Goal: Entertainment & Leisure: Browse casually

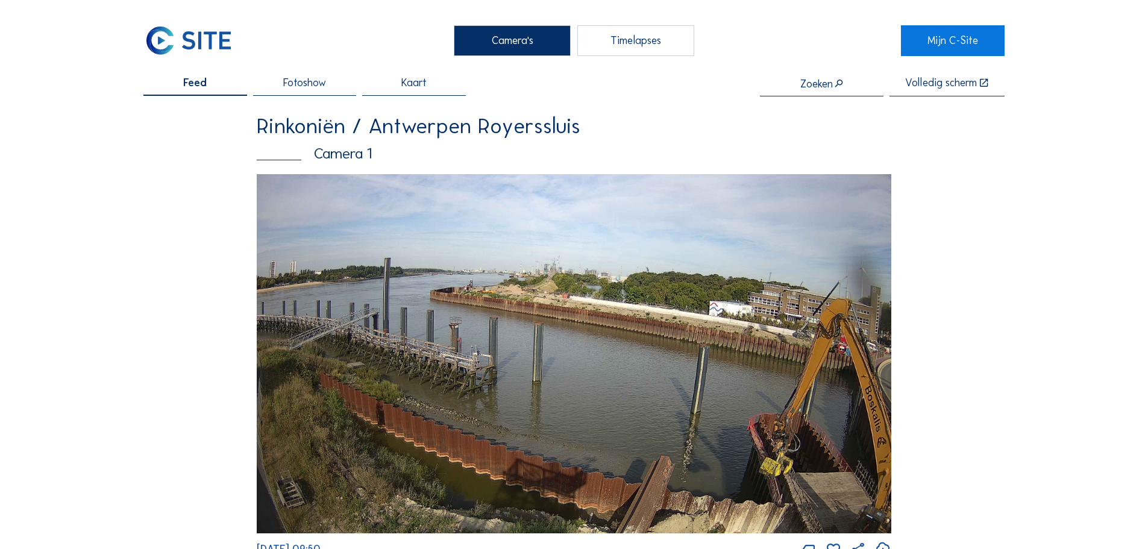
scroll to position [1928, 0]
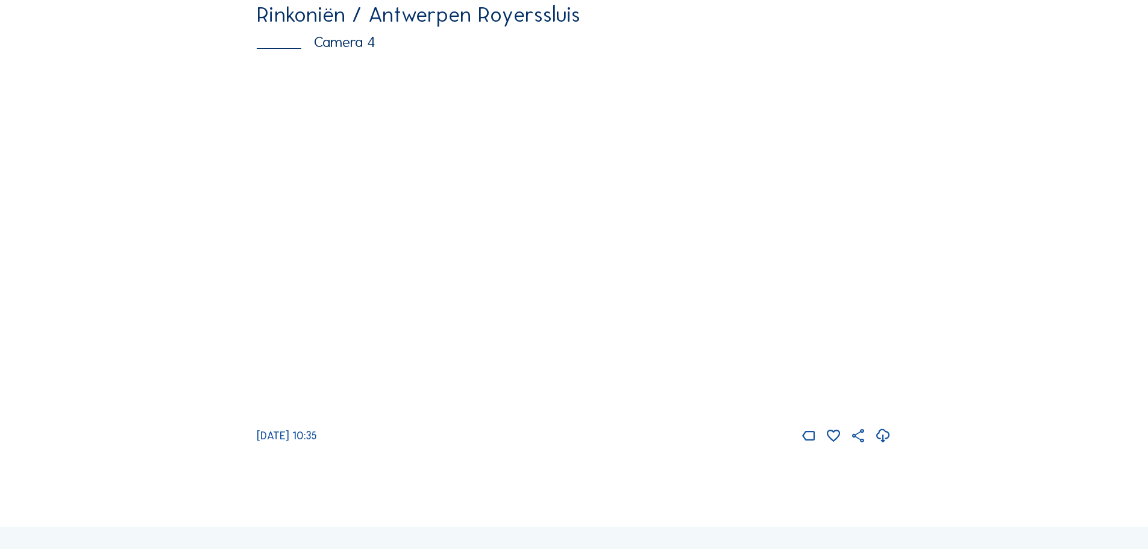
scroll to position [2049, 0]
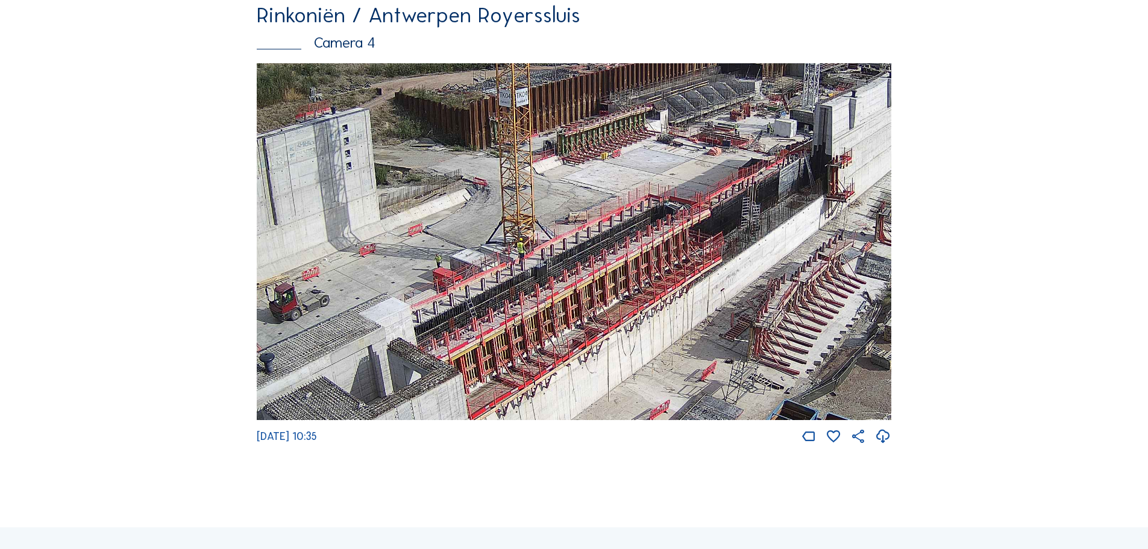
drag, startPoint x: 793, startPoint y: 275, endPoint x: 588, endPoint y: 244, distance: 207.1
click at [588, 244] on img at bounding box center [574, 241] width 634 height 357
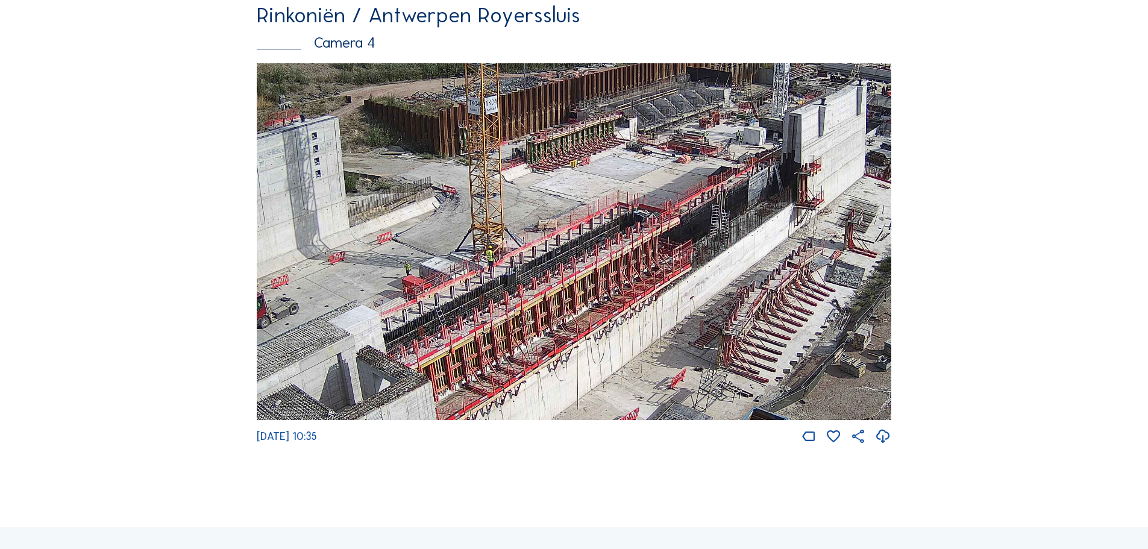
drag, startPoint x: 813, startPoint y: 276, endPoint x: 783, endPoint y: 284, distance: 31.7
click at [783, 284] on img at bounding box center [574, 241] width 634 height 357
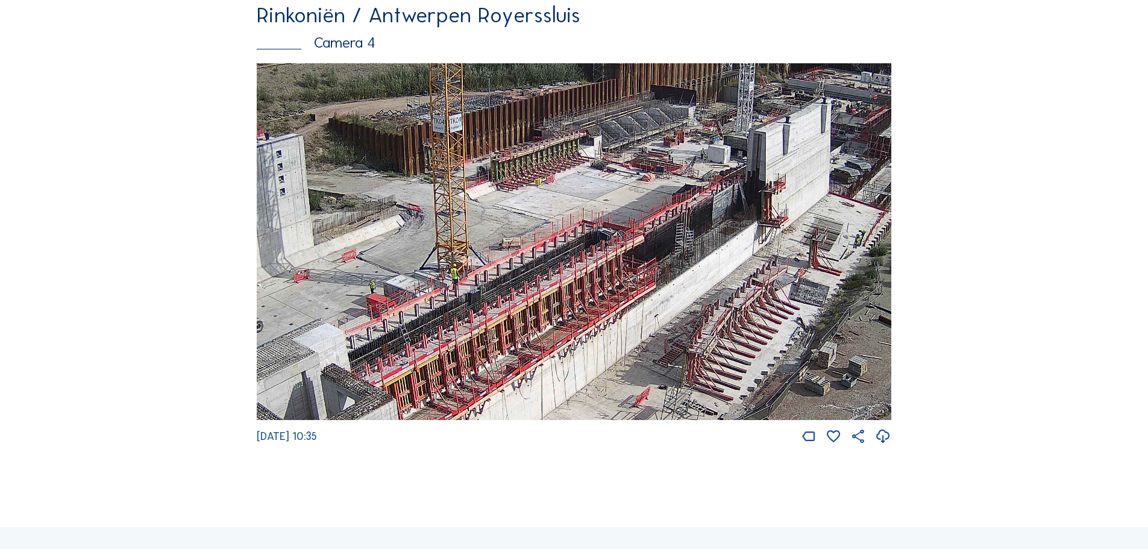
drag, startPoint x: 799, startPoint y: 267, endPoint x: 764, endPoint y: 286, distance: 39.9
click at [764, 286] on img at bounding box center [574, 241] width 634 height 357
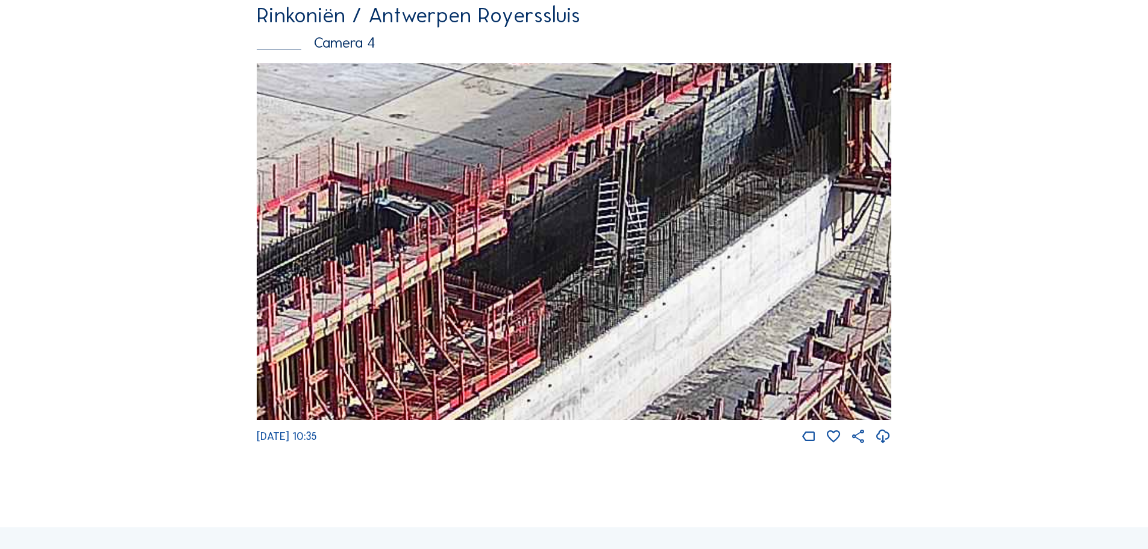
drag, startPoint x: 717, startPoint y: 317, endPoint x: 670, endPoint y: 302, distance: 49.3
click at [670, 302] on img at bounding box center [574, 241] width 634 height 357
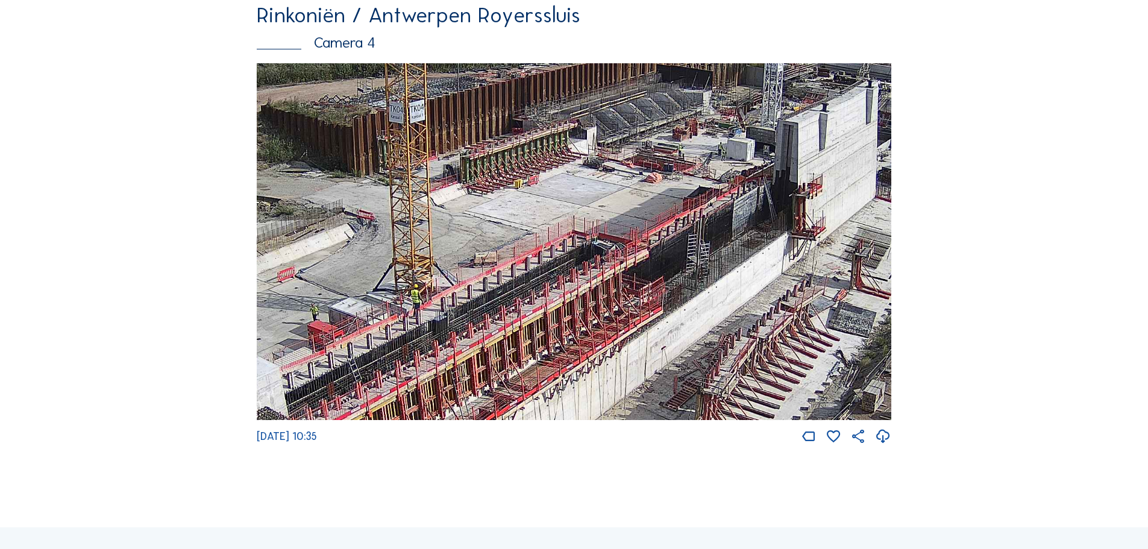
drag, startPoint x: 612, startPoint y: 267, endPoint x: 653, endPoint y: 266, distance: 41.0
click at [653, 266] on img at bounding box center [574, 241] width 634 height 357
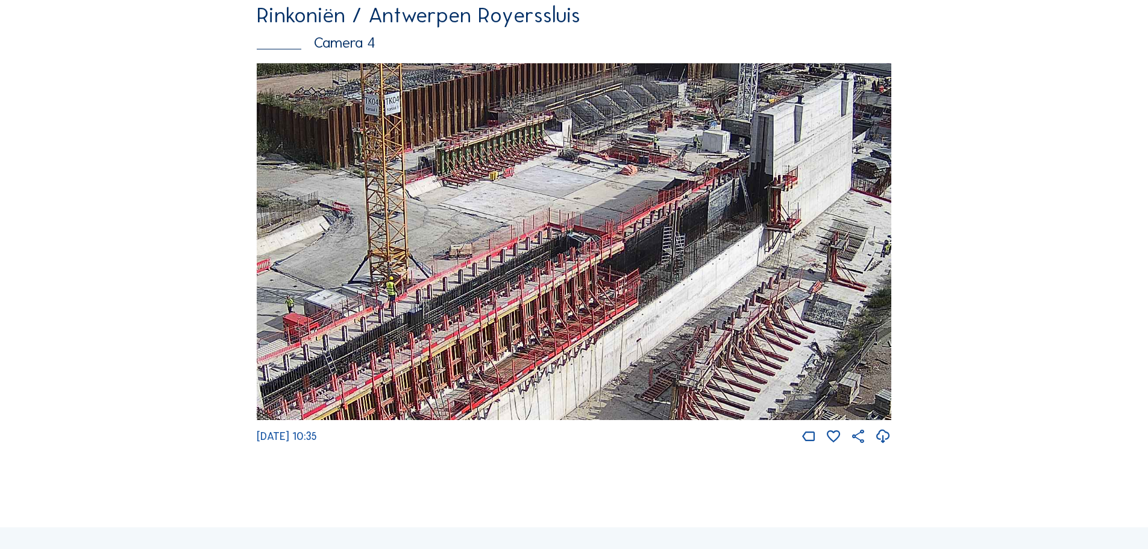
drag, startPoint x: 790, startPoint y: 299, endPoint x: 765, endPoint y: 292, distance: 25.9
click at [765, 292] on img at bounding box center [574, 241] width 634 height 357
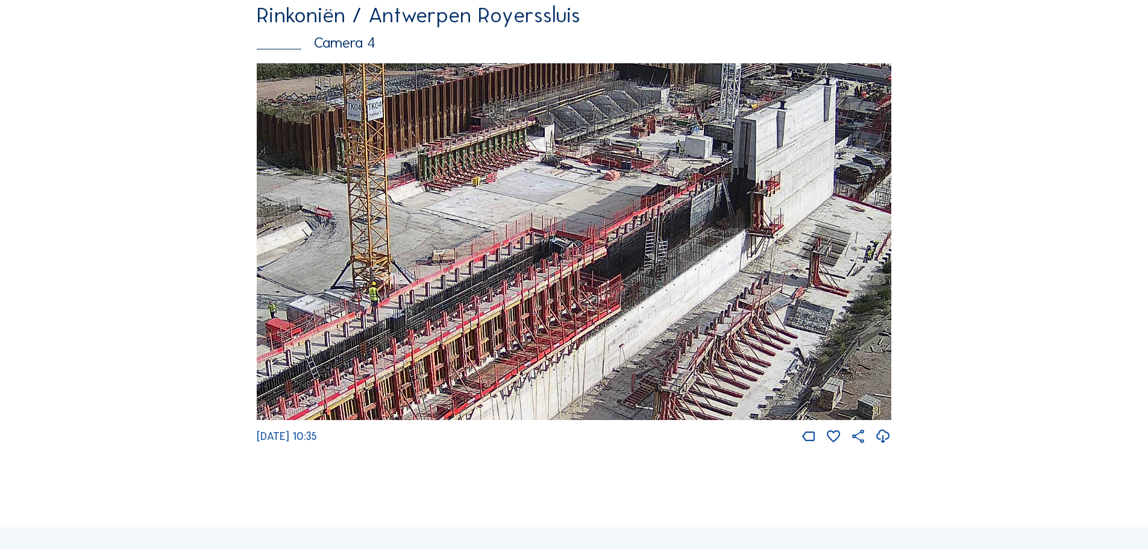
drag, startPoint x: 813, startPoint y: 300, endPoint x: 796, endPoint y: 305, distance: 18.3
click at [796, 305] on img at bounding box center [574, 241] width 634 height 357
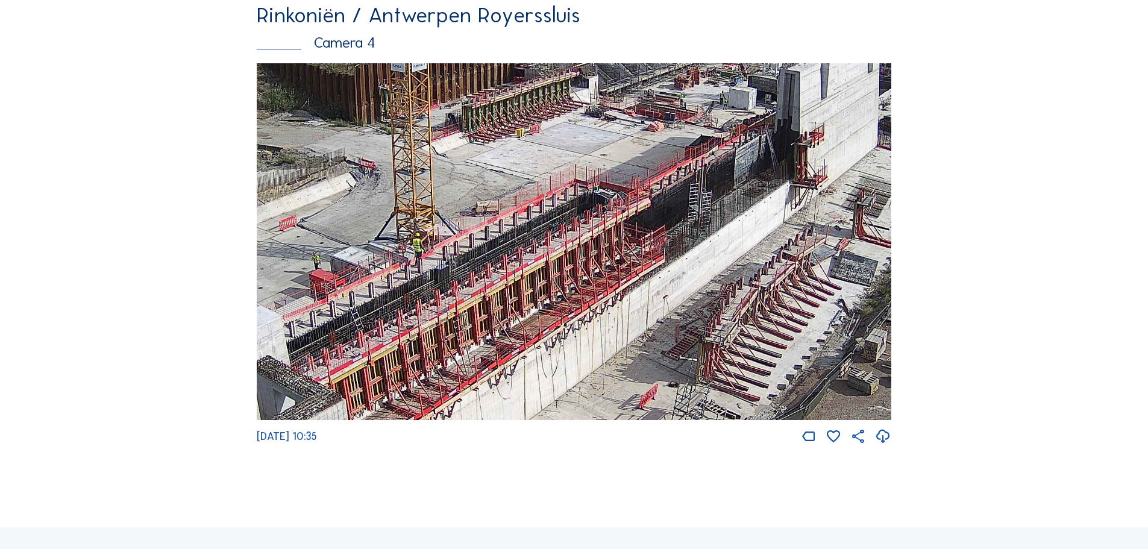
drag, startPoint x: 578, startPoint y: 391, endPoint x: 622, endPoint y: 342, distance: 65.7
click at [622, 342] on img at bounding box center [574, 241] width 634 height 357
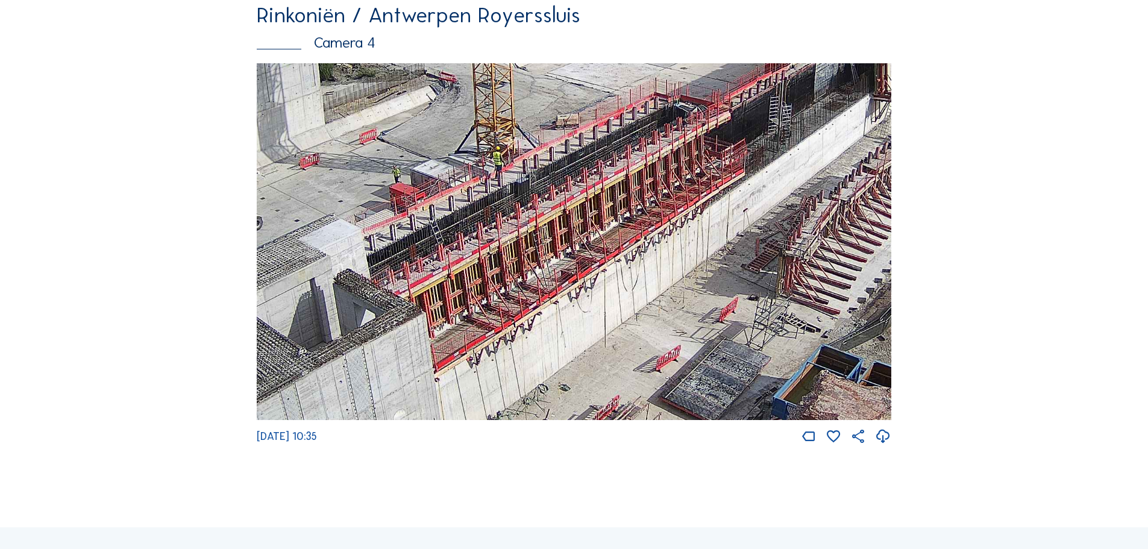
drag, startPoint x: 568, startPoint y: 289, endPoint x: 618, endPoint y: 255, distance: 61.2
click at [618, 255] on img at bounding box center [574, 241] width 634 height 357
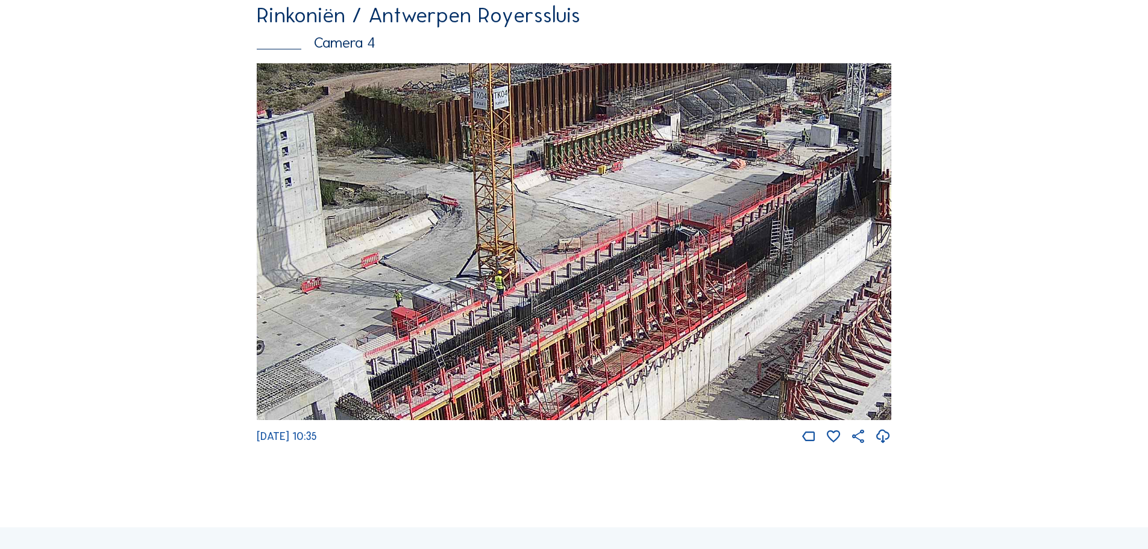
drag, startPoint x: 713, startPoint y: 234, endPoint x: 729, endPoint y: 323, distance: 90.5
click at [729, 323] on img at bounding box center [574, 241] width 634 height 357
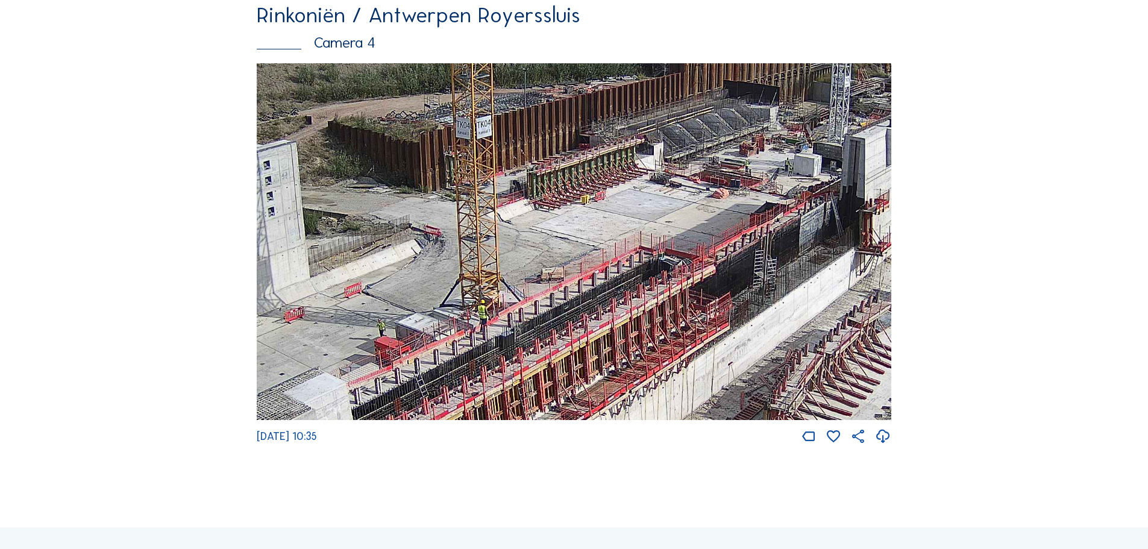
drag, startPoint x: 719, startPoint y: 231, endPoint x: 691, endPoint y: 269, distance: 47.8
click at [691, 269] on img at bounding box center [574, 241] width 634 height 357
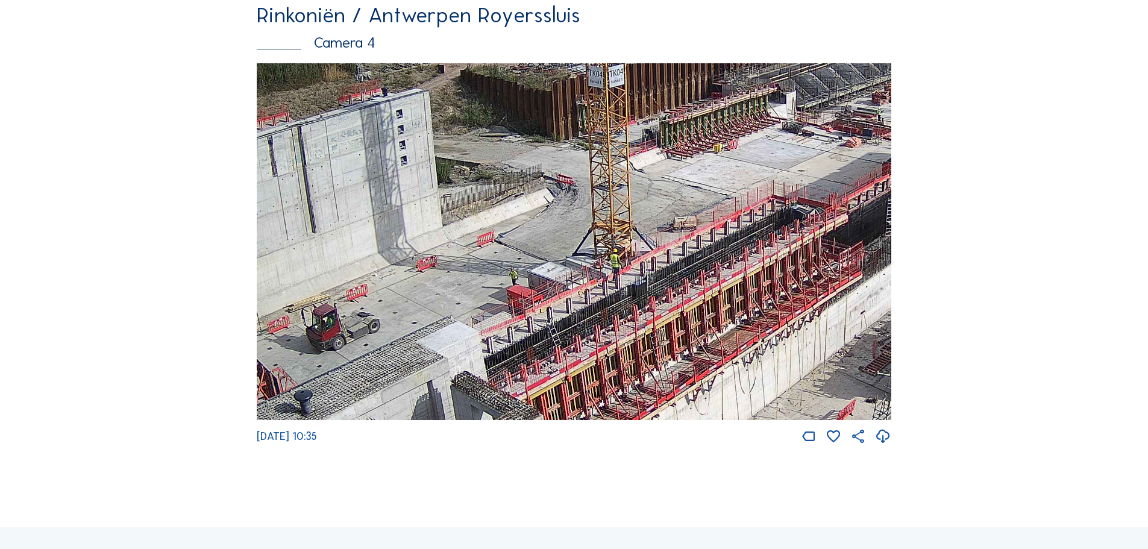
drag, startPoint x: 456, startPoint y: 311, endPoint x: 734, endPoint y: 199, distance: 299.3
click at [733, 200] on img at bounding box center [574, 241] width 634 height 357
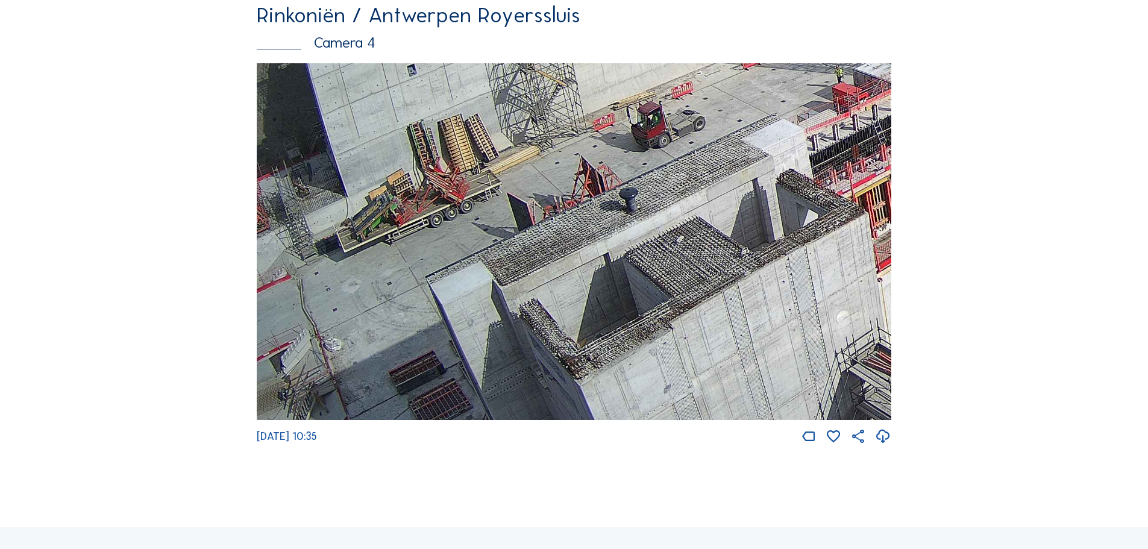
drag, startPoint x: 389, startPoint y: 392, endPoint x: 893, endPoint y: 96, distance: 584.3
click at [891, 97] on img at bounding box center [574, 241] width 634 height 357
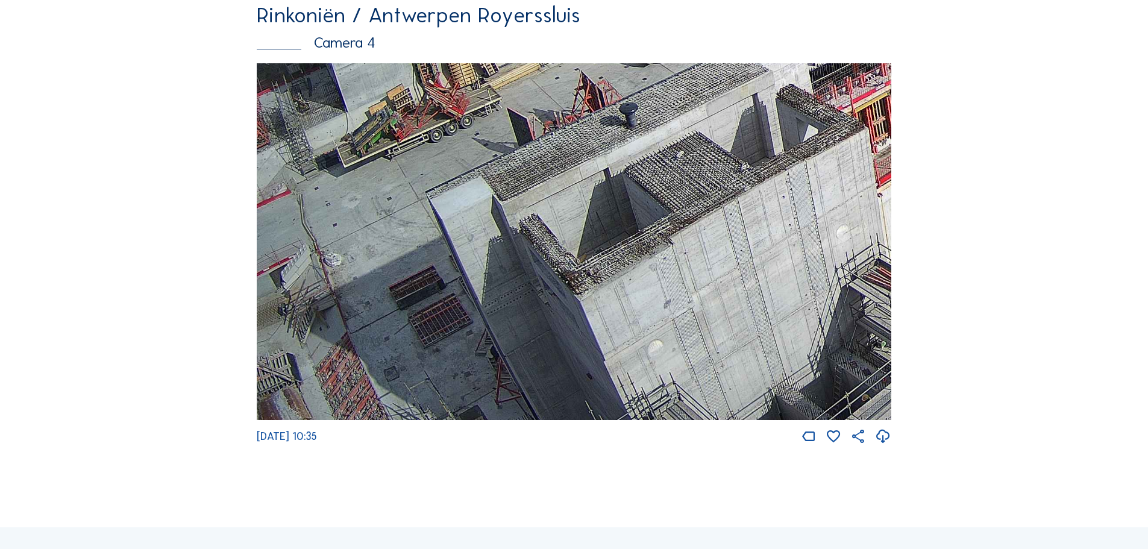
drag, startPoint x: 526, startPoint y: 301, endPoint x: 654, endPoint y: 116, distance: 224.3
click at [654, 116] on img at bounding box center [574, 241] width 634 height 357
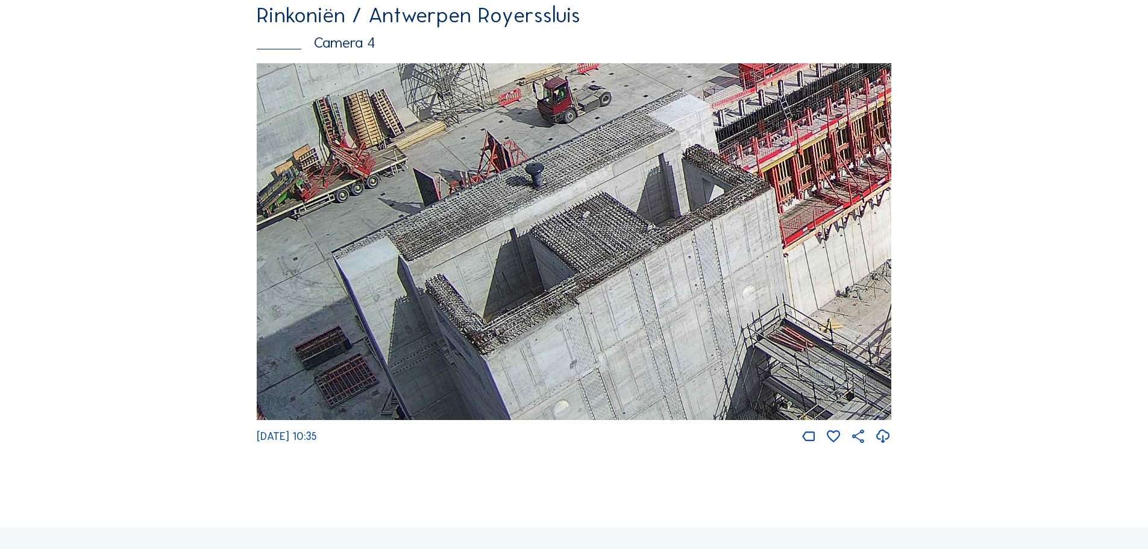
drag, startPoint x: 715, startPoint y: 171, endPoint x: 621, endPoint y: 231, distance: 111.6
click at [621, 231] on img at bounding box center [574, 241] width 634 height 357
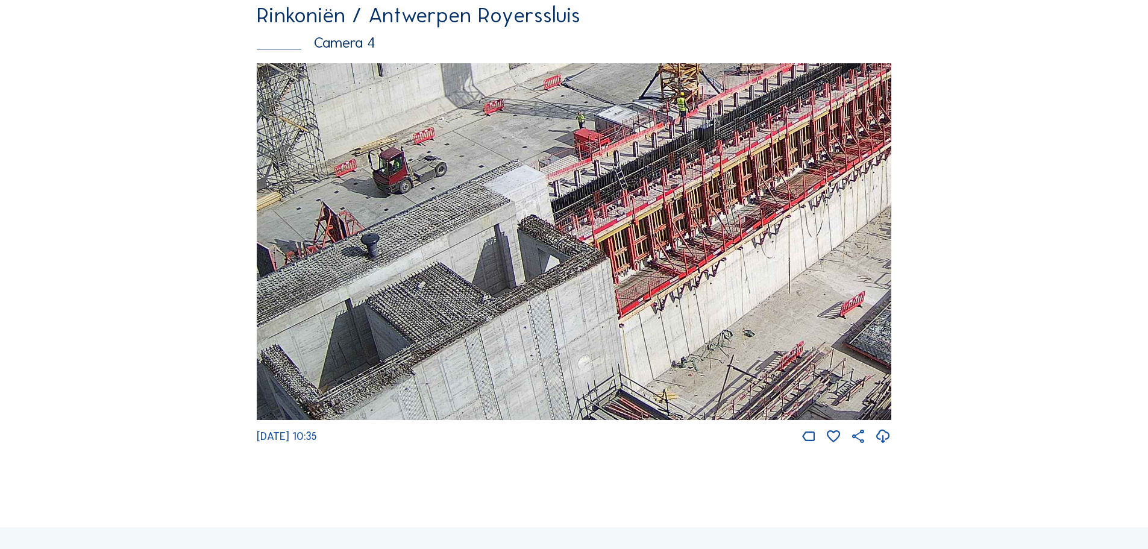
drag, startPoint x: 708, startPoint y: 164, endPoint x: 522, endPoint y: 242, distance: 201.4
click at [522, 242] on img at bounding box center [574, 241] width 634 height 357
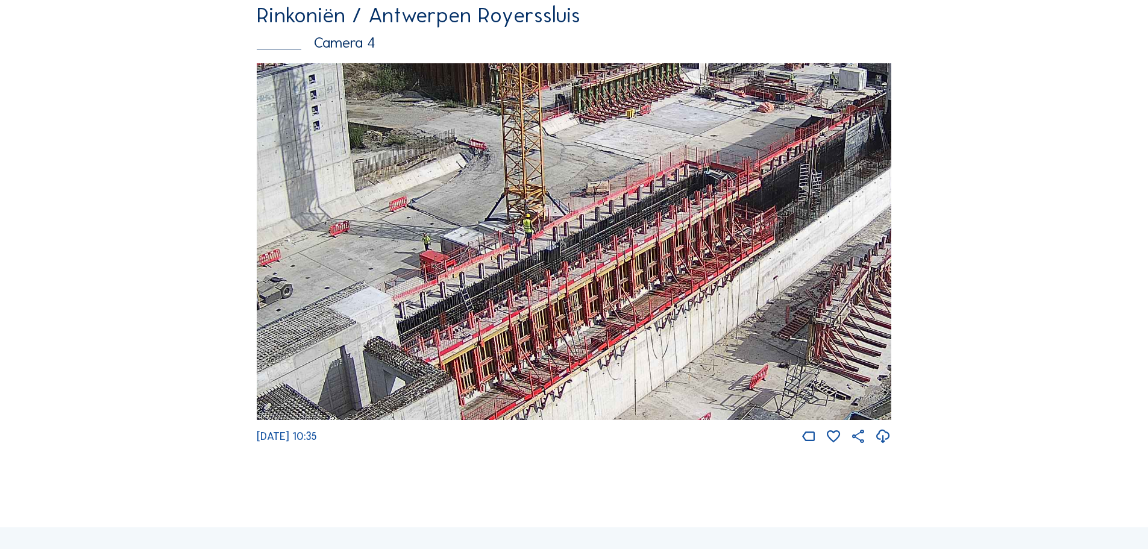
drag, startPoint x: 743, startPoint y: 180, endPoint x: 610, endPoint y: 293, distance: 175.2
click at [610, 293] on img at bounding box center [574, 241] width 634 height 357
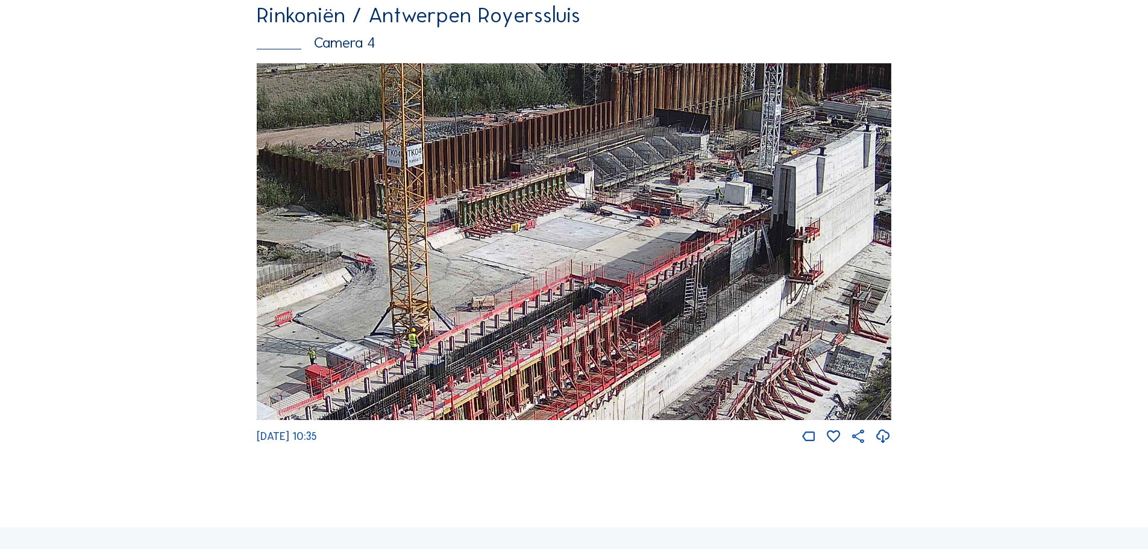
drag, startPoint x: 750, startPoint y: 187, endPoint x: 636, endPoint y: 299, distance: 159.8
click at [636, 299] on img at bounding box center [574, 241] width 634 height 357
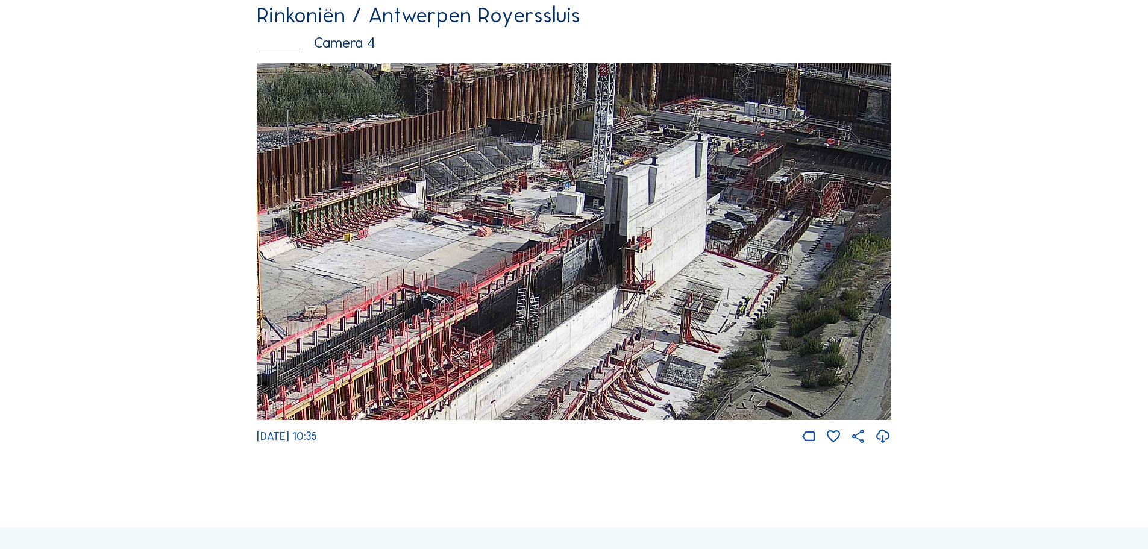
drag, startPoint x: 838, startPoint y: 245, endPoint x: 670, endPoint y: 254, distance: 168.4
click at [670, 254] on img at bounding box center [574, 241] width 634 height 357
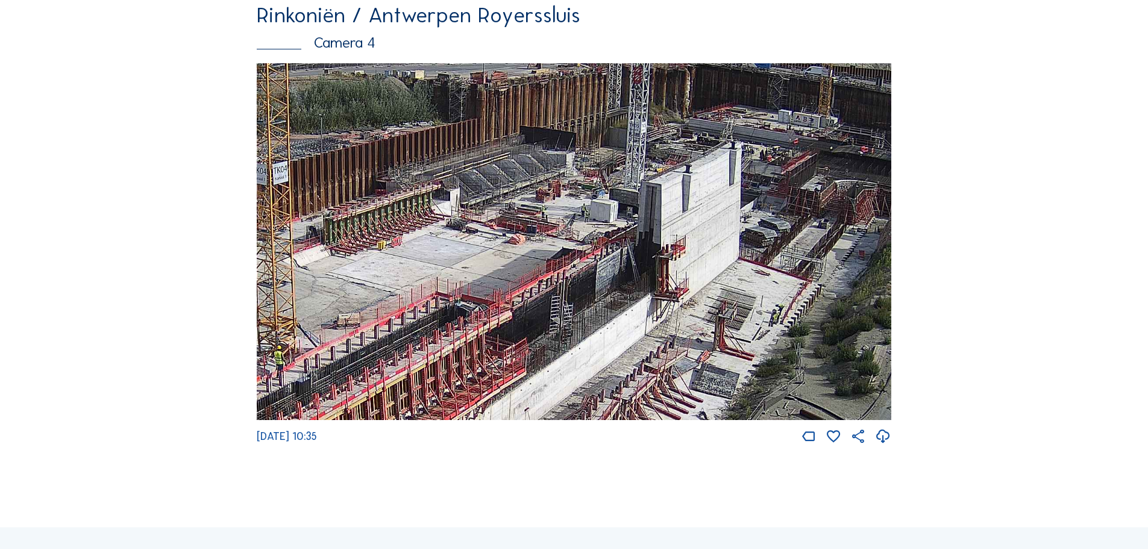
drag, startPoint x: 393, startPoint y: 236, endPoint x: 427, endPoint y: 244, distance: 34.6
click at [427, 244] on img at bounding box center [574, 241] width 634 height 357
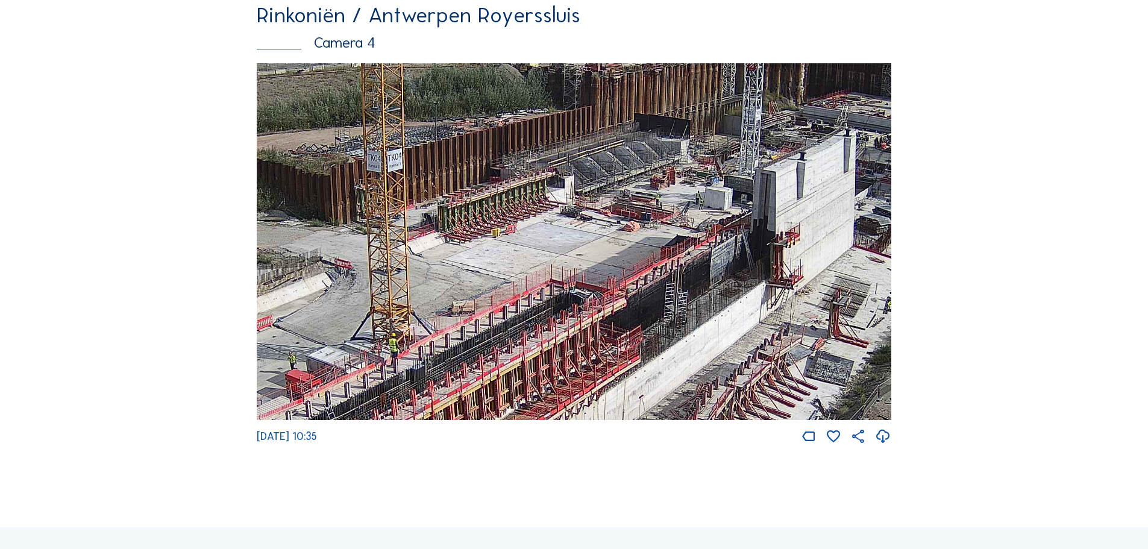
drag, startPoint x: 490, startPoint y: 231, endPoint x: 551, endPoint y: 228, distance: 60.9
click at [551, 228] on img at bounding box center [574, 241] width 634 height 357
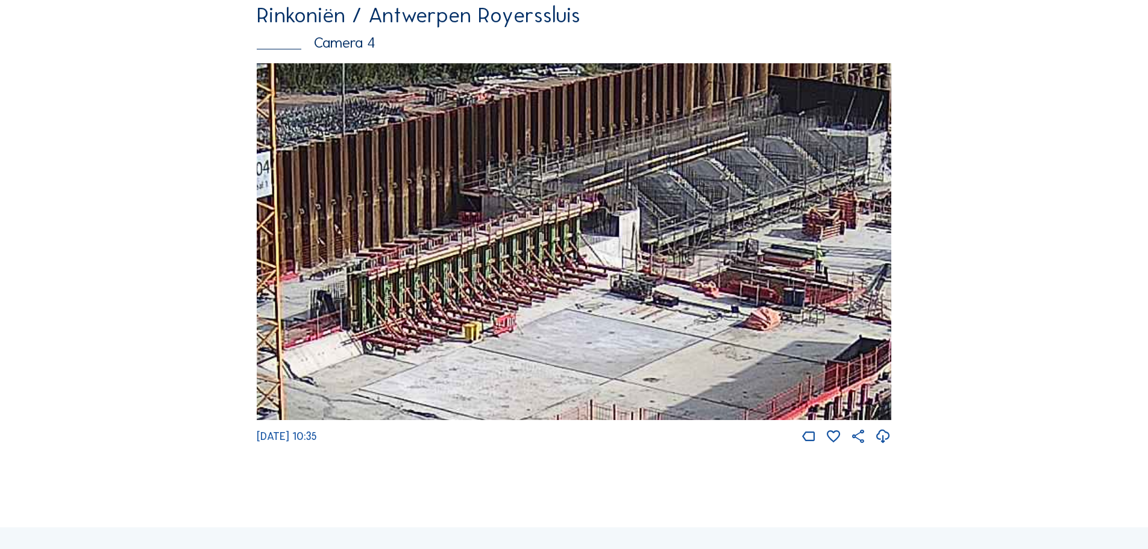
drag, startPoint x: 619, startPoint y: 274, endPoint x: 572, endPoint y: 343, distance: 84.2
click at [572, 343] on img at bounding box center [574, 241] width 634 height 357
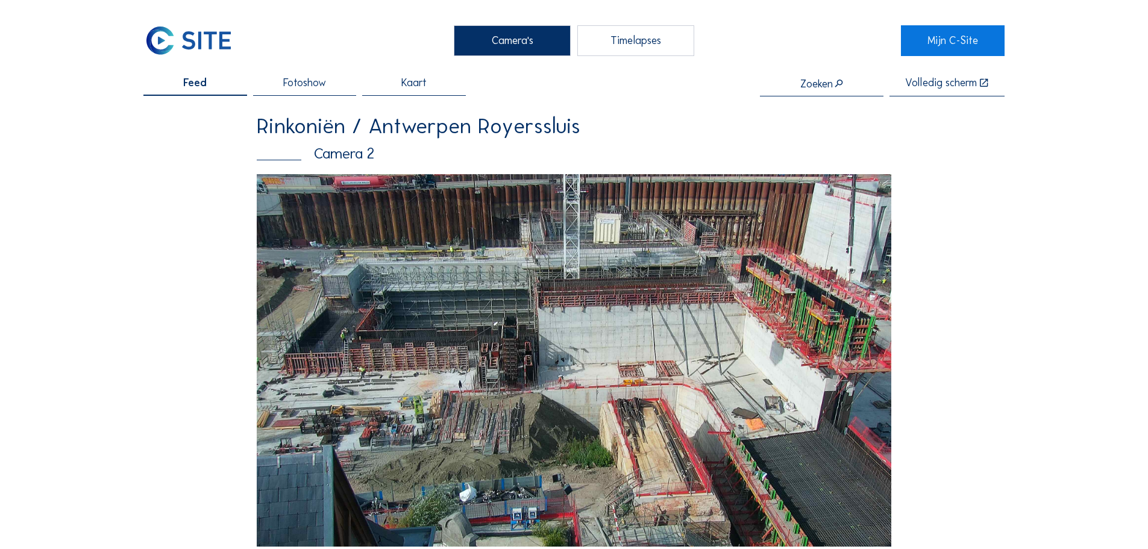
click at [188, 49] on img at bounding box center [188, 40] width 90 height 30
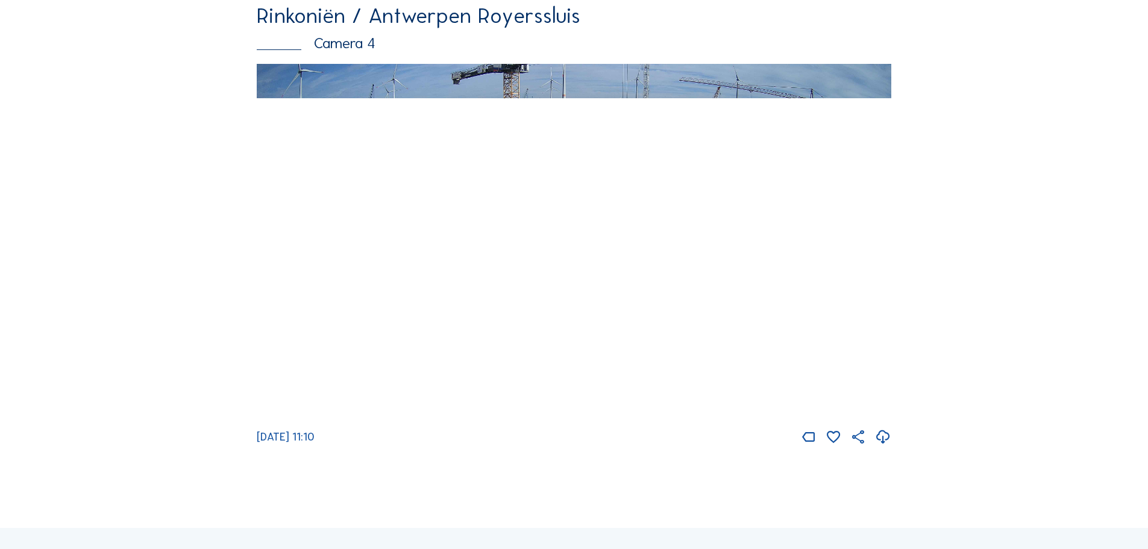
scroll to position [2049, 0]
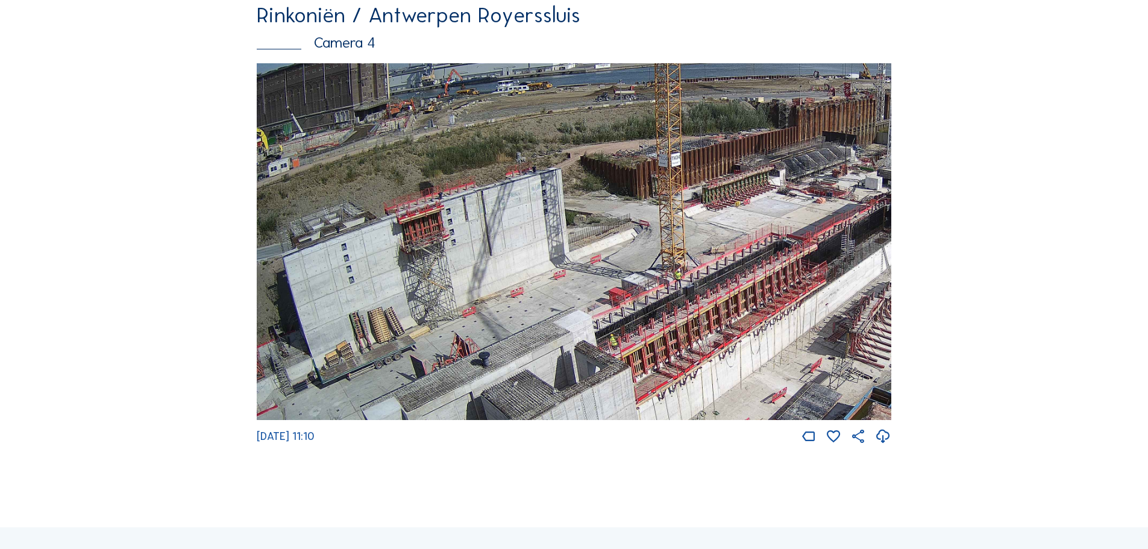
drag, startPoint x: 634, startPoint y: 357, endPoint x: 952, endPoint y: 399, distance: 320.8
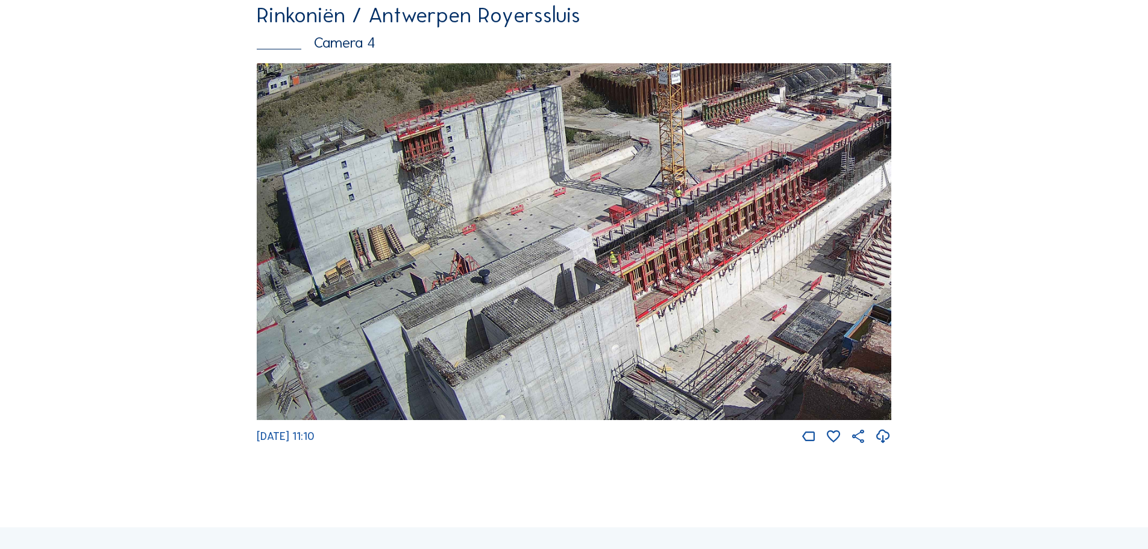
drag, startPoint x: 569, startPoint y: 337, endPoint x: 581, endPoint y: 276, distance: 62.1
click at [581, 276] on img at bounding box center [574, 241] width 634 height 357
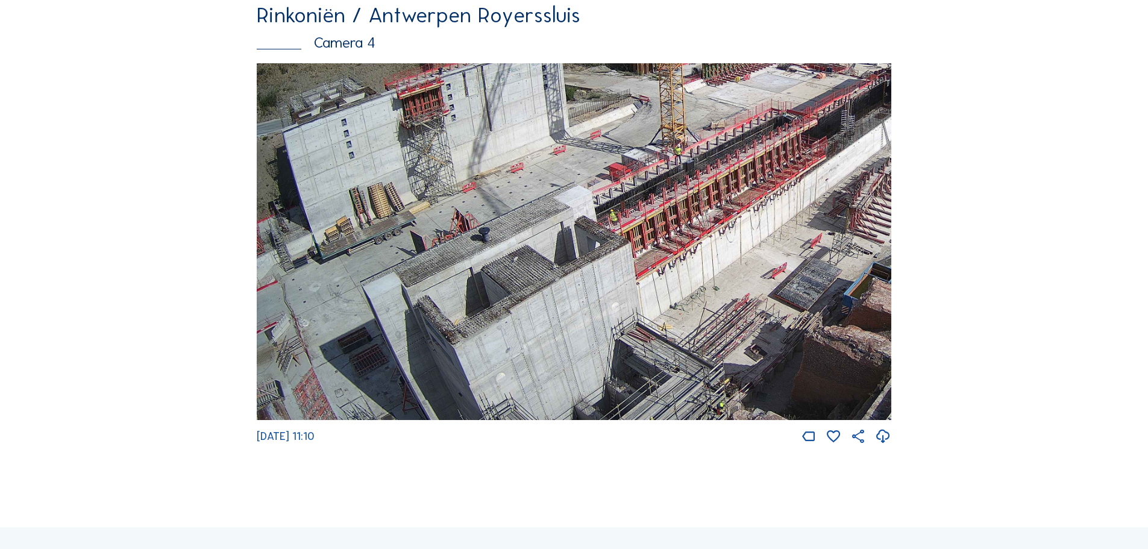
drag, startPoint x: 578, startPoint y: 371, endPoint x: 600, endPoint y: 272, distance: 101.3
click at [600, 272] on img at bounding box center [574, 241] width 634 height 357
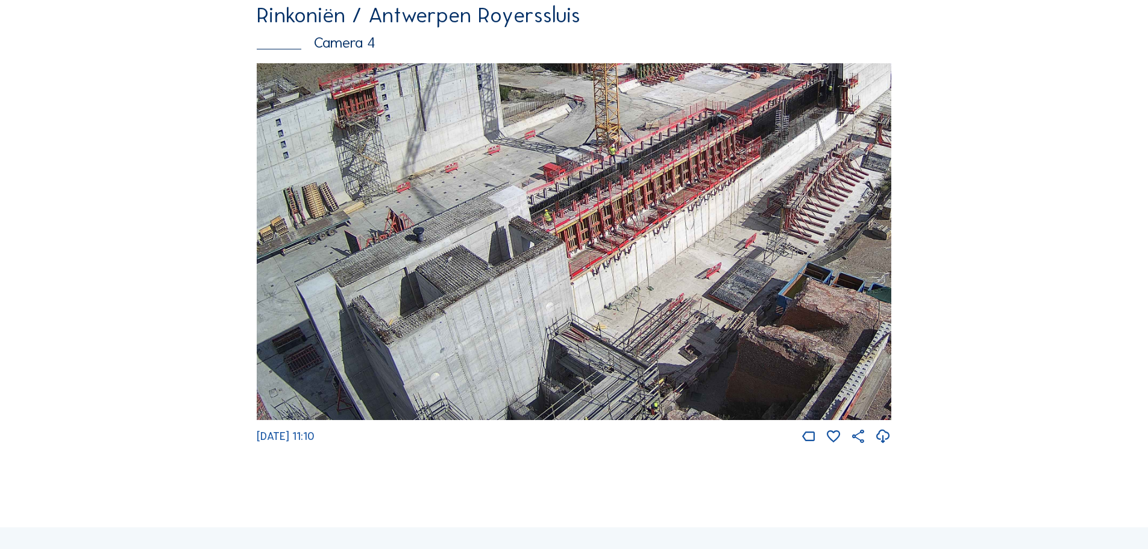
drag, startPoint x: 767, startPoint y: 262, endPoint x: 701, endPoint y: 255, distance: 66.0
click at [701, 255] on img at bounding box center [574, 241] width 634 height 357
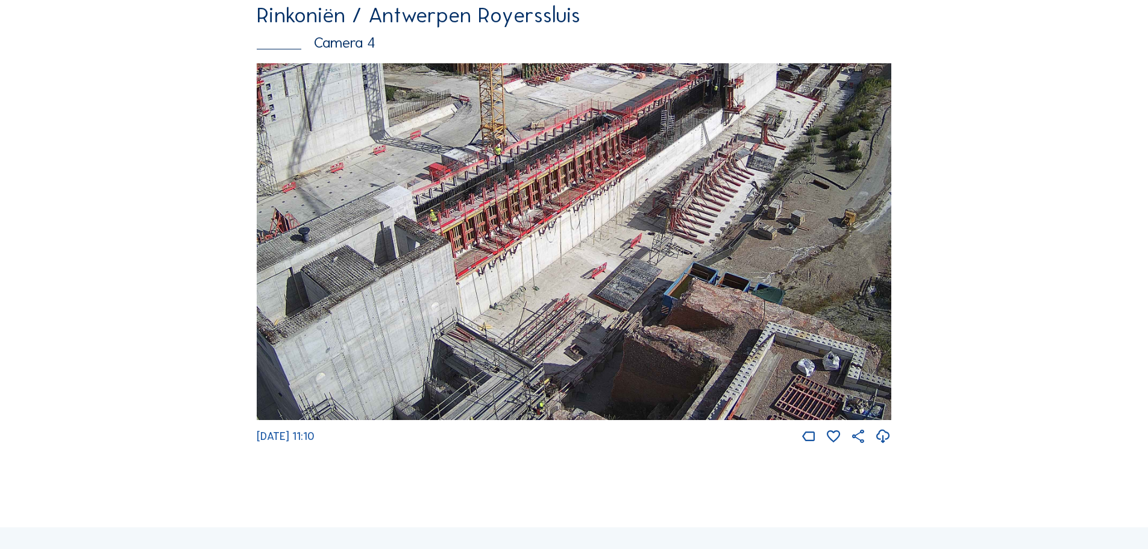
drag, startPoint x: 802, startPoint y: 275, endPoint x: 687, endPoint y: 246, distance: 118.2
click at [687, 246] on img at bounding box center [574, 241] width 634 height 357
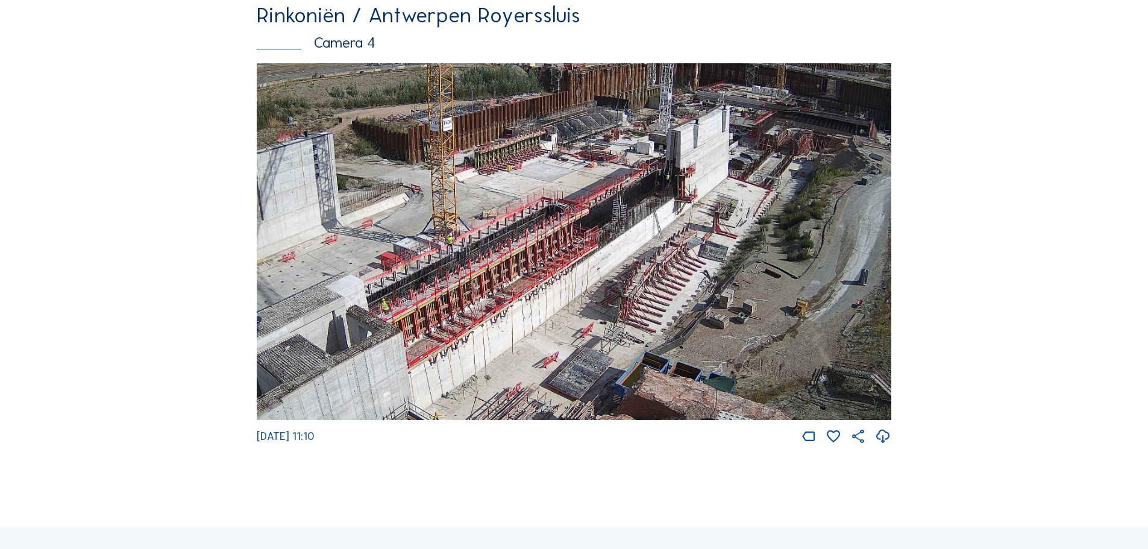
drag, startPoint x: 764, startPoint y: 193, endPoint x: 716, endPoint y: 283, distance: 101.4
click at [716, 283] on img at bounding box center [574, 241] width 634 height 357
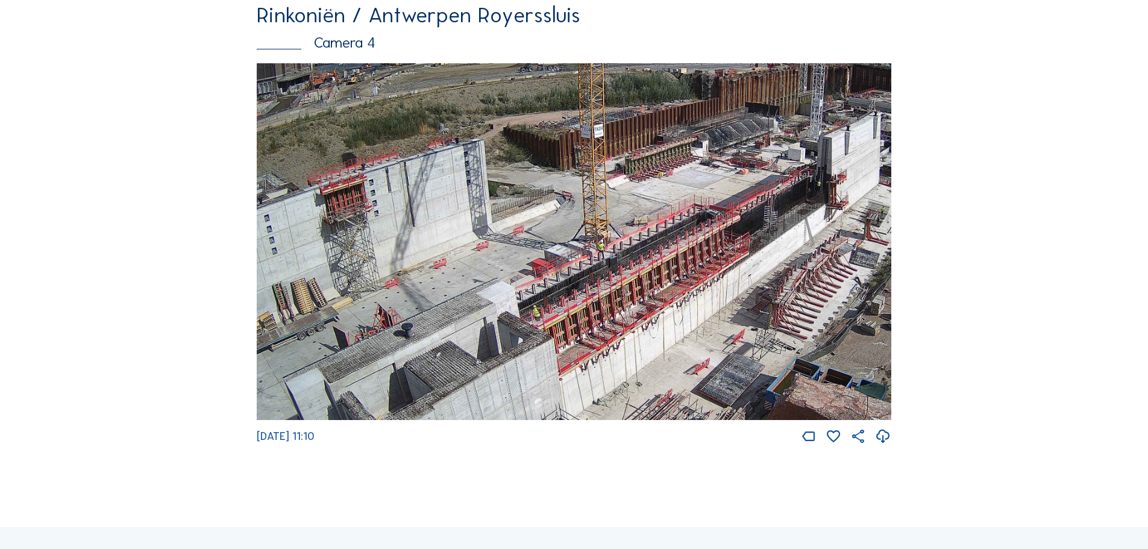
drag, startPoint x: 401, startPoint y: 269, endPoint x: 552, endPoint y: 276, distance: 151.4
click at [552, 276] on img at bounding box center [574, 241] width 634 height 357
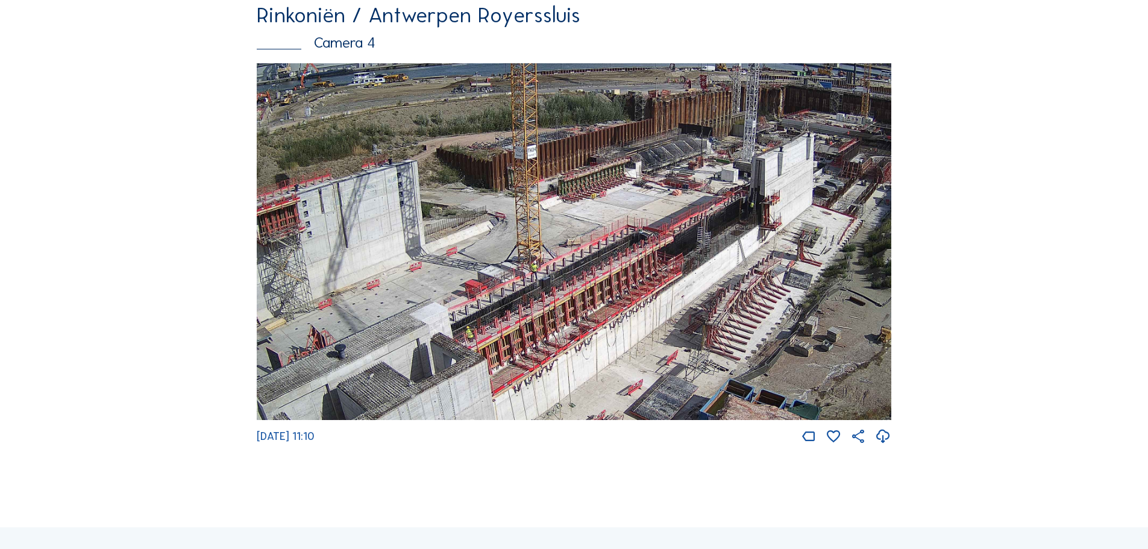
drag, startPoint x: 672, startPoint y: 292, endPoint x: 561, endPoint y: 336, distance: 119.3
click at [561, 336] on img at bounding box center [574, 241] width 634 height 357
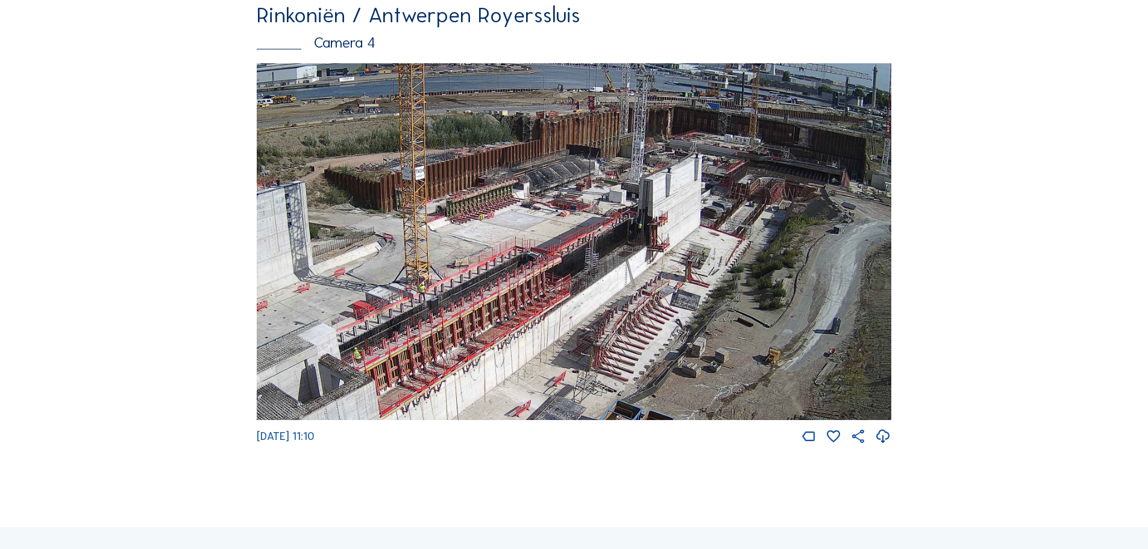
drag, startPoint x: 795, startPoint y: 349, endPoint x: 726, endPoint y: 348, distance: 68.7
click at [726, 348] on img at bounding box center [574, 241] width 634 height 357
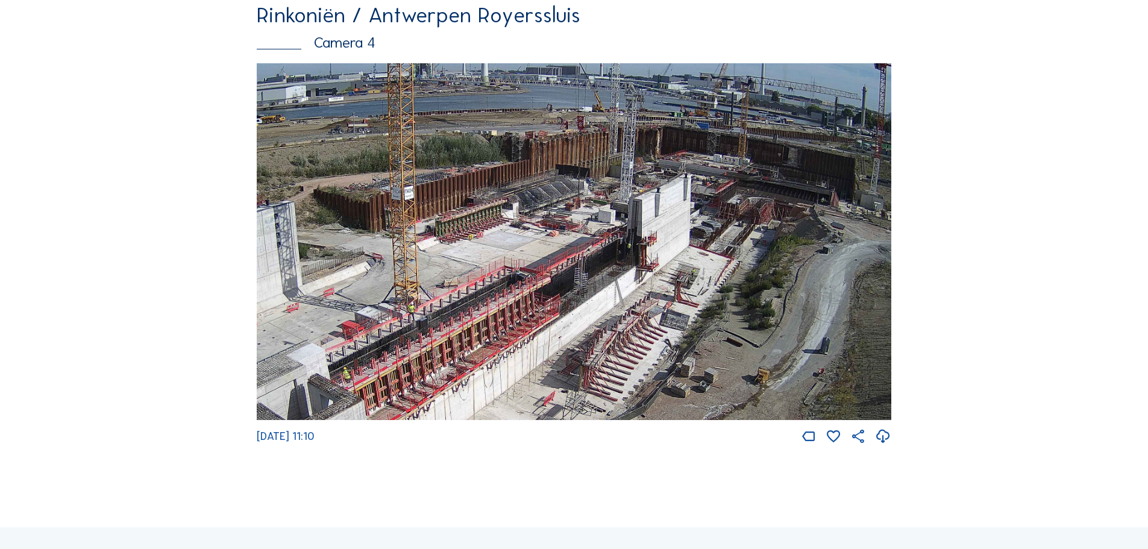
drag, startPoint x: 721, startPoint y: 287, endPoint x: 710, endPoint y: 307, distance: 22.4
click at [710, 307] on img at bounding box center [574, 241] width 634 height 357
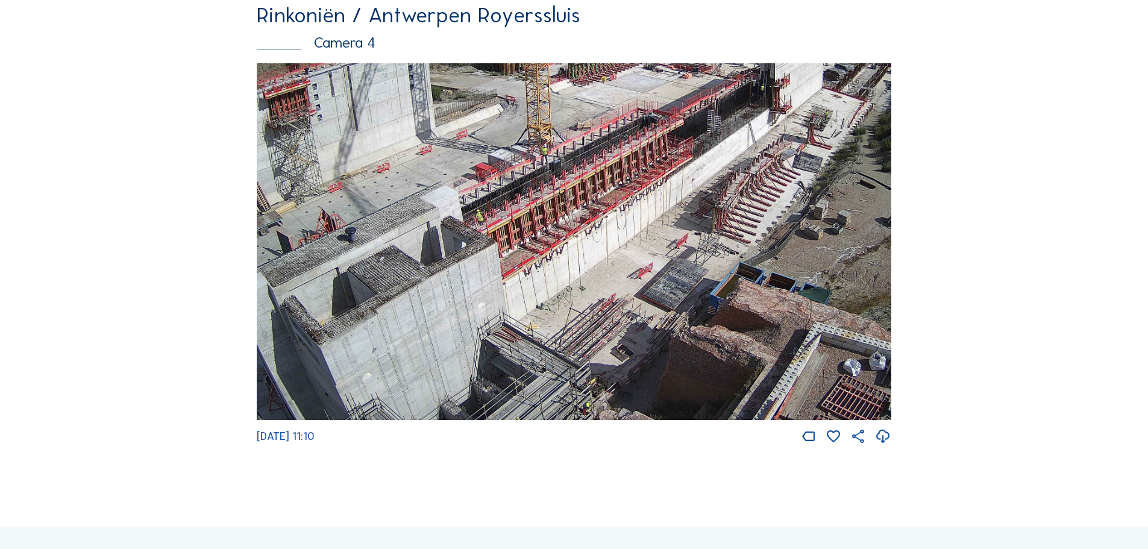
drag, startPoint x: 440, startPoint y: 305, endPoint x: 574, endPoint y: 103, distance: 242.3
click at [574, 103] on img at bounding box center [574, 241] width 634 height 357
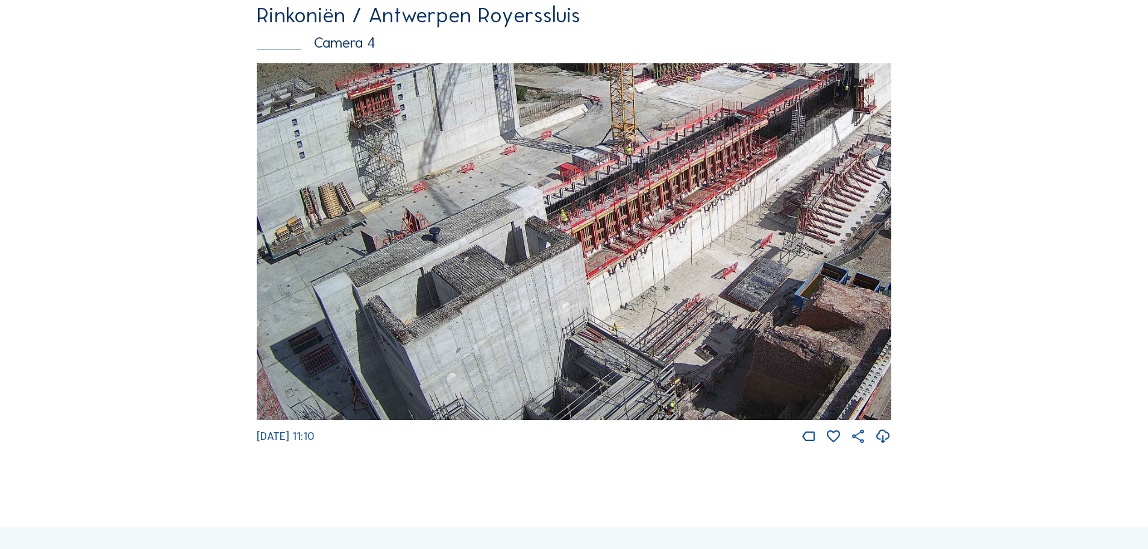
drag, startPoint x: 443, startPoint y: 297, endPoint x: 558, endPoint y: 223, distance: 136.9
click at [558, 223] on img at bounding box center [574, 241] width 634 height 357
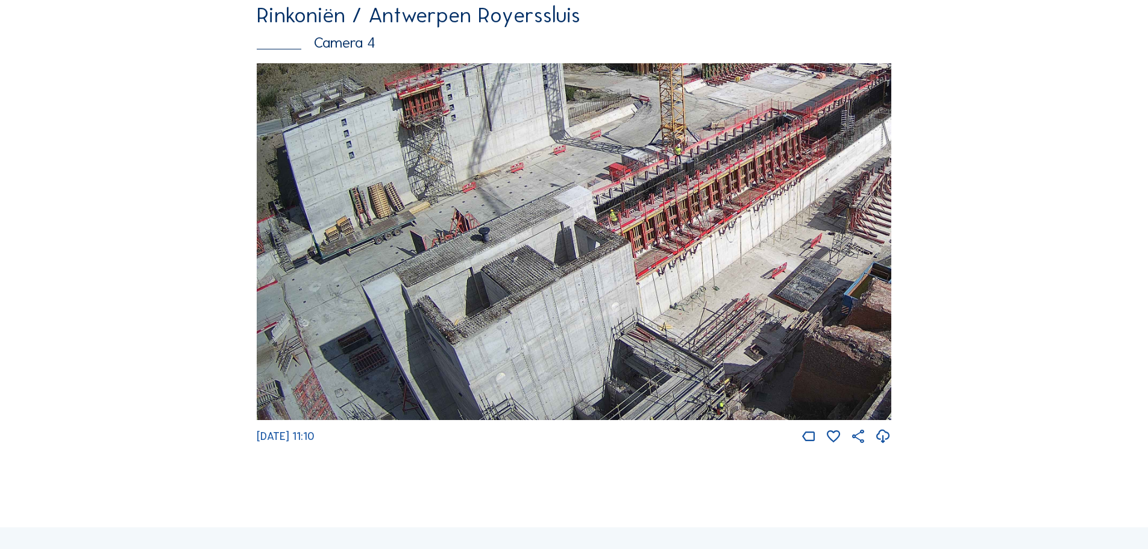
drag, startPoint x: 425, startPoint y: 263, endPoint x: 524, endPoint y: 168, distance: 137.2
click at [523, 170] on img at bounding box center [574, 241] width 634 height 357
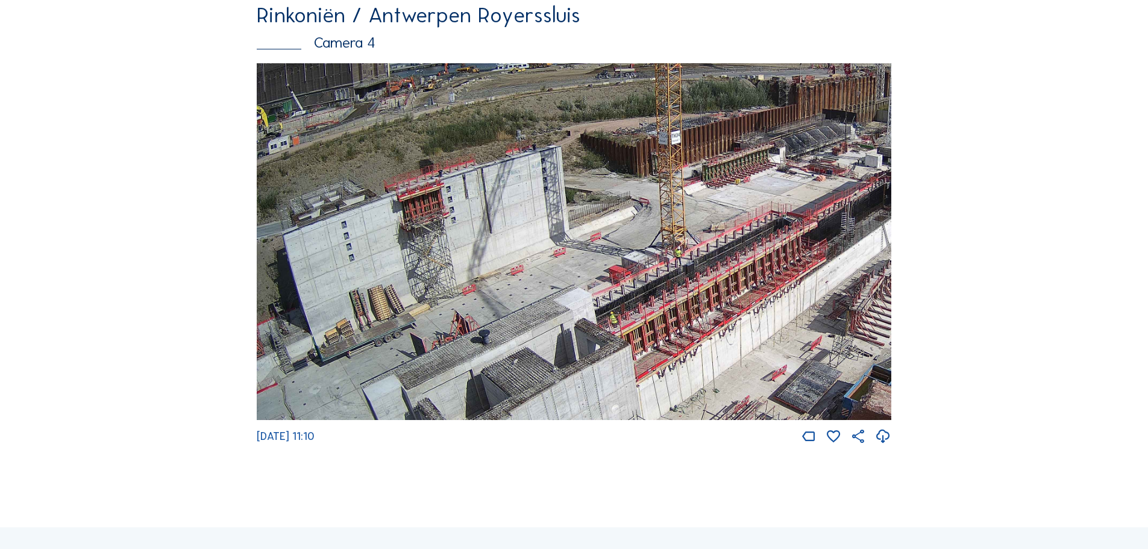
drag, startPoint x: 449, startPoint y: 220, endPoint x: 491, endPoint y: 313, distance: 102.5
click at [491, 316] on img at bounding box center [574, 241] width 634 height 357
